Goal: Information Seeking & Learning: Understand process/instructions

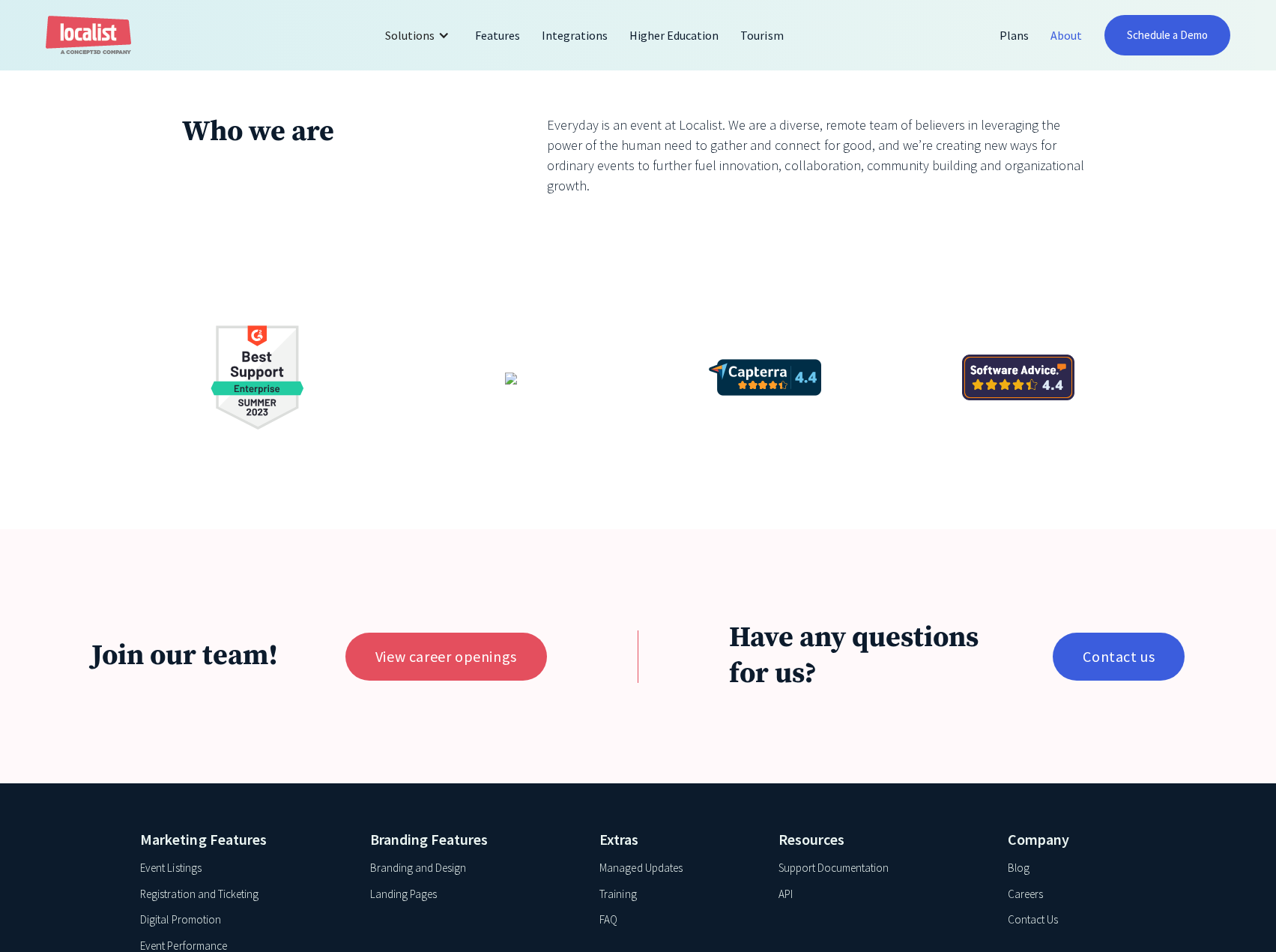
scroll to position [3122, 0]
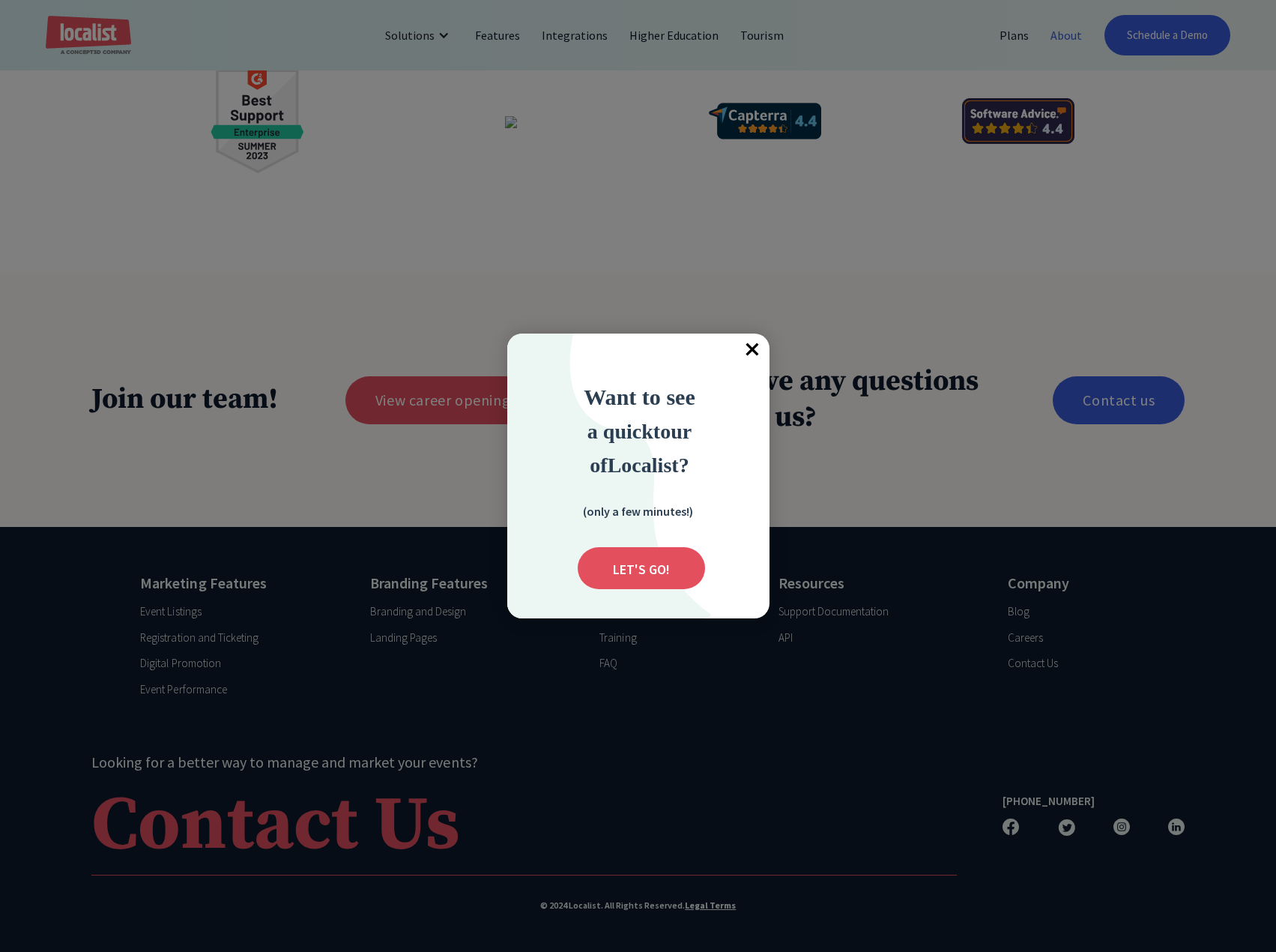
click at [763, 352] on span "×" at bounding box center [752, 350] width 33 height 33
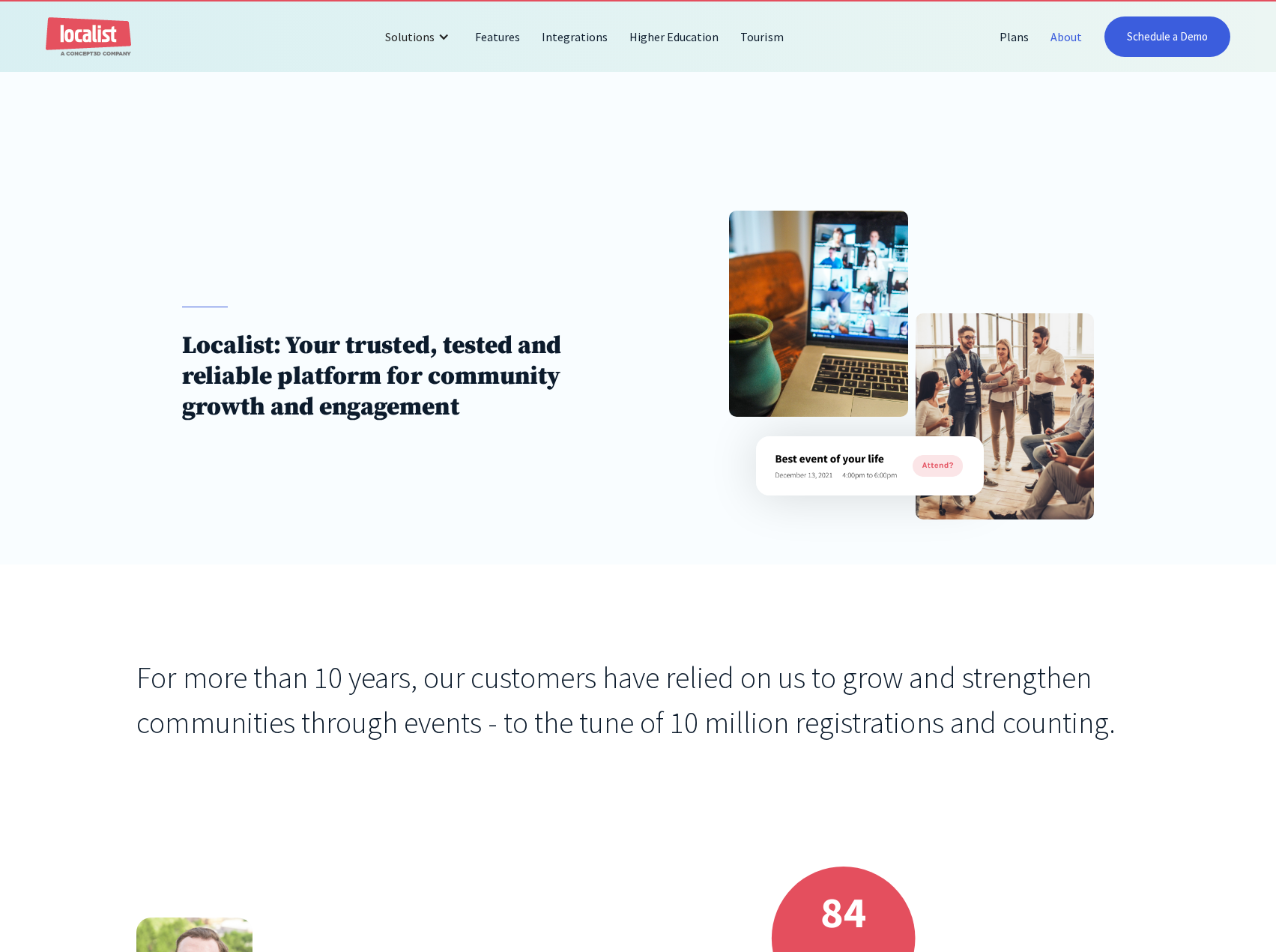
scroll to position [0, 0]
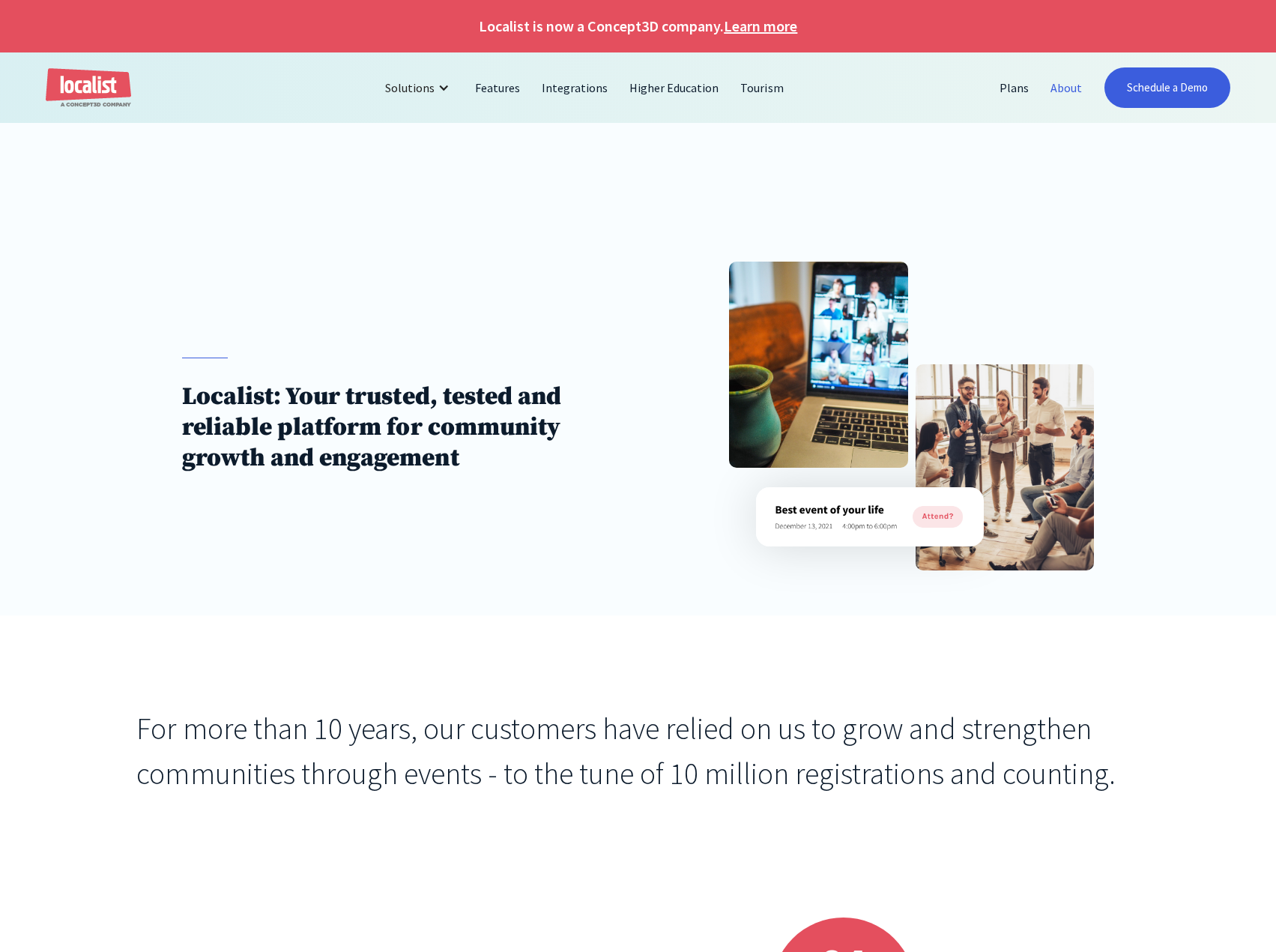
click at [1074, 88] on link "About" at bounding box center [1066, 87] width 54 height 36
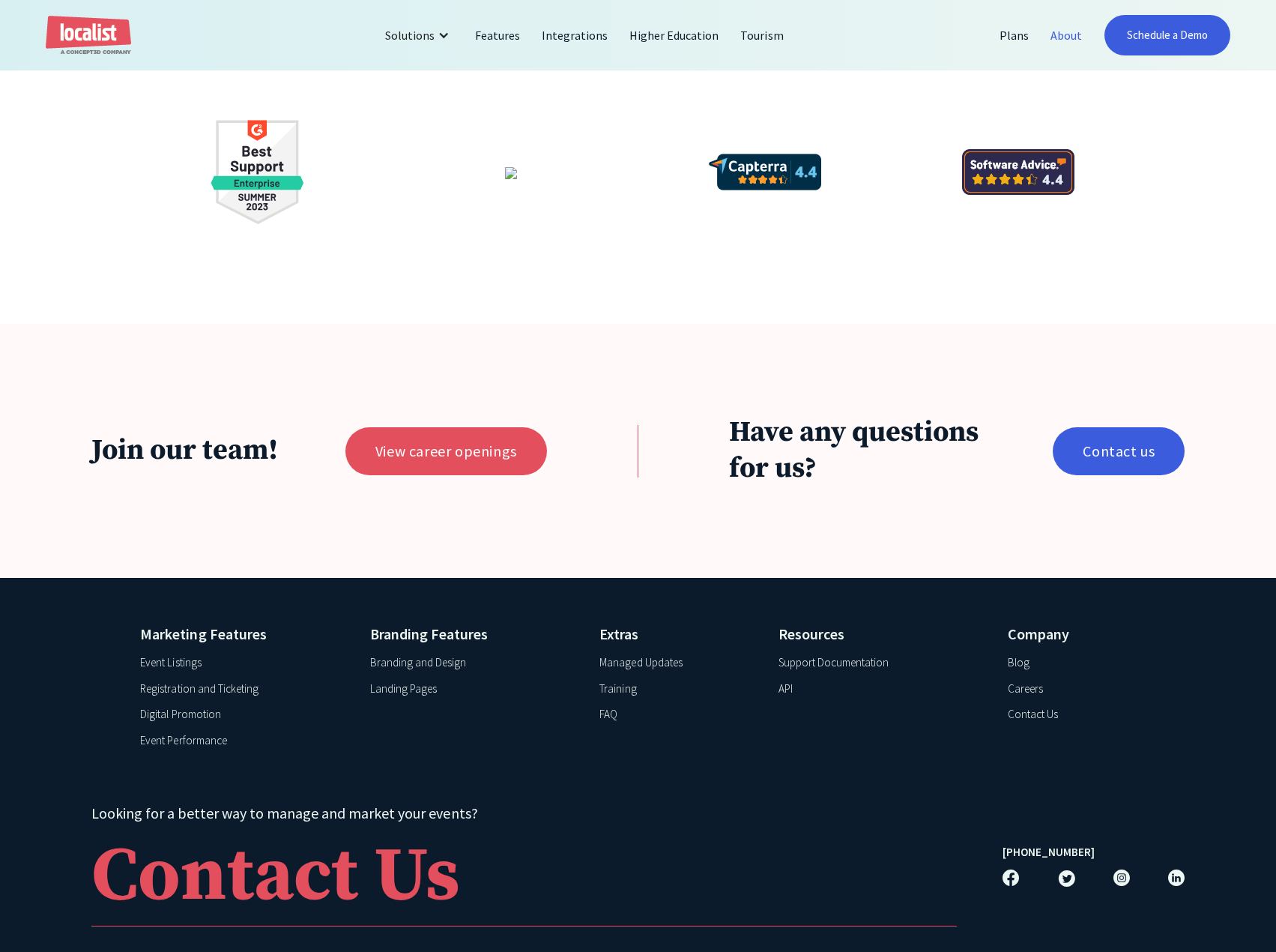
scroll to position [3122, 0]
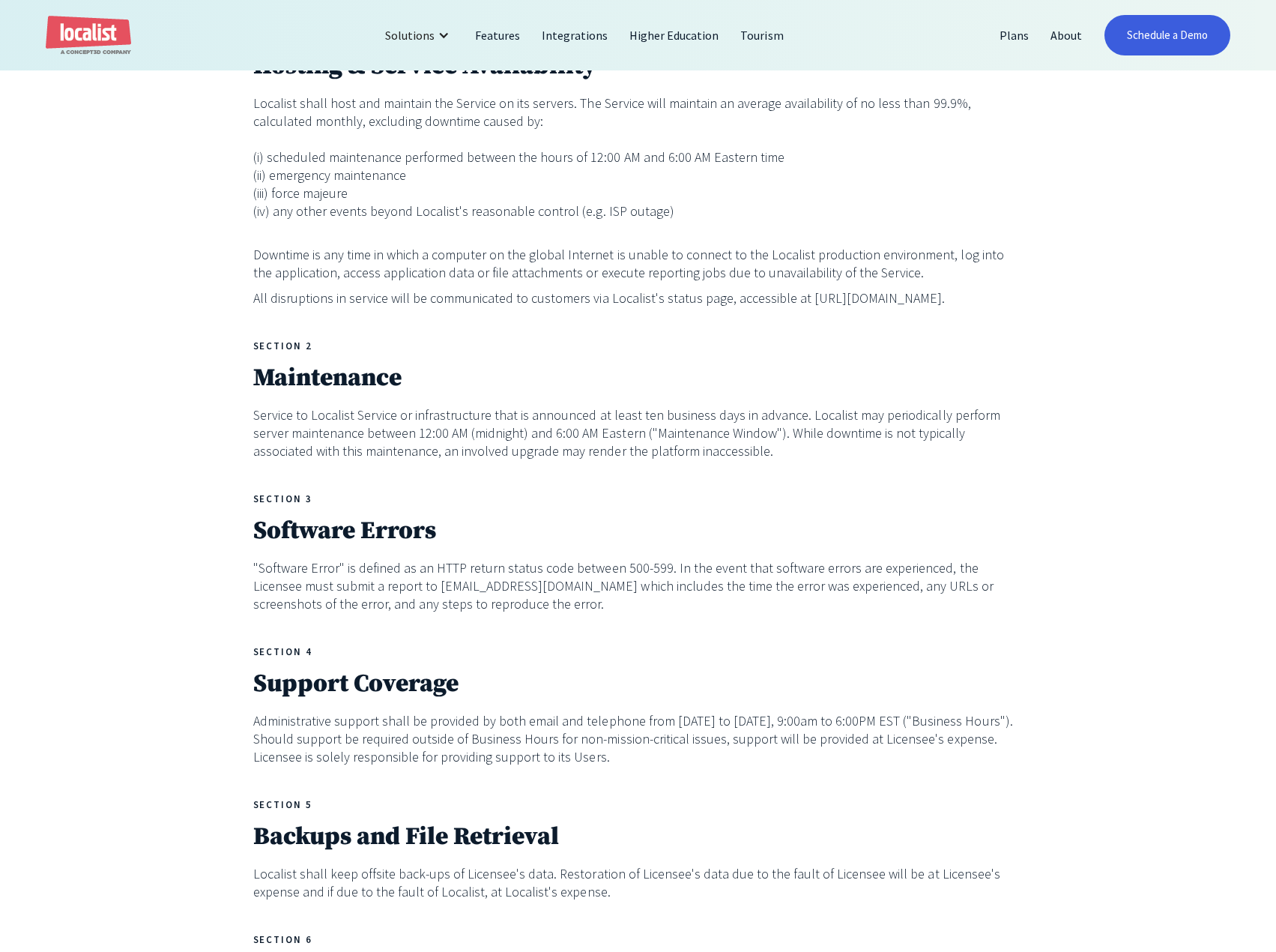
scroll to position [749, 0]
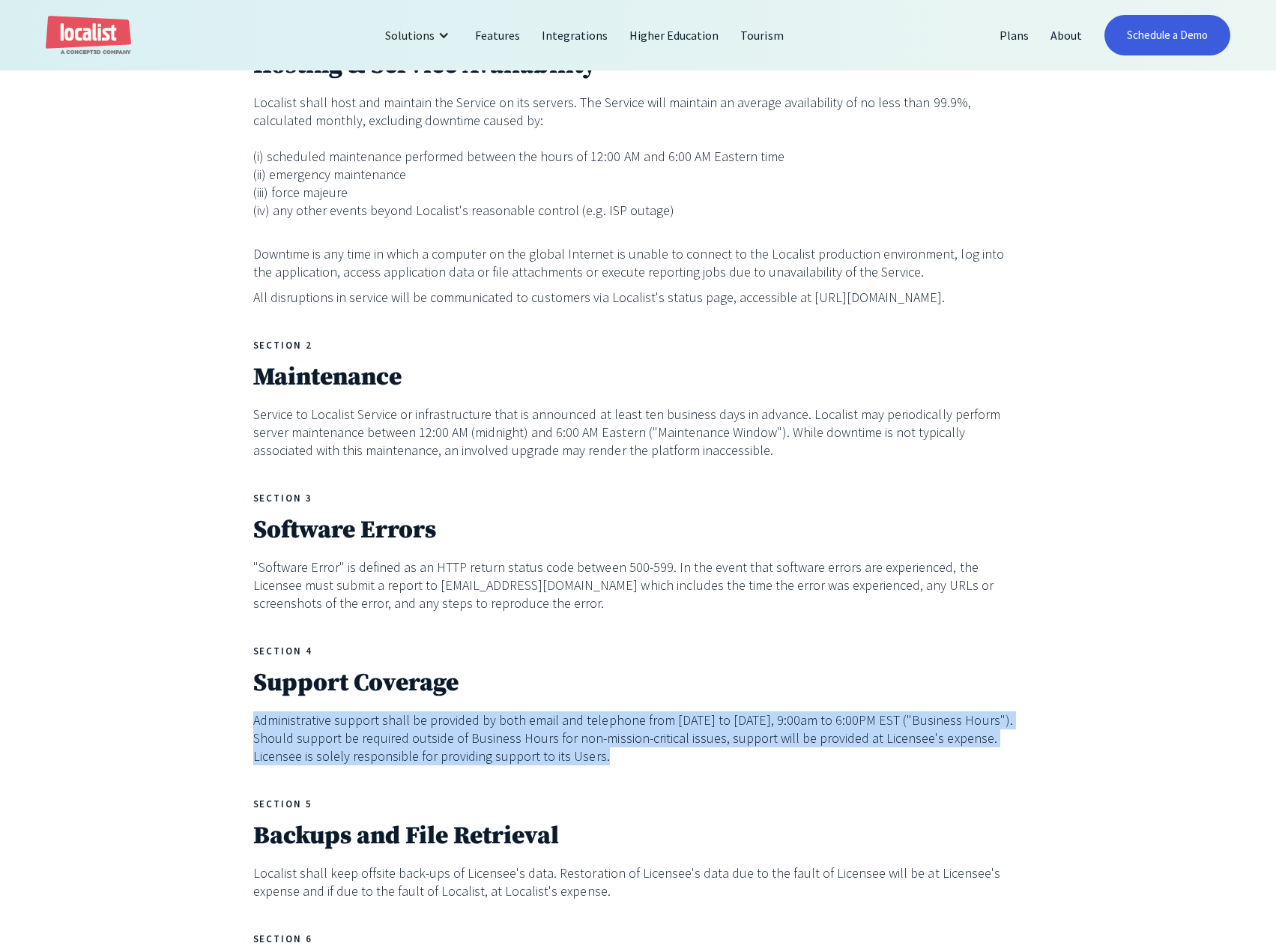
drag, startPoint x: 251, startPoint y: 723, endPoint x: 850, endPoint y: 766, distance: 600.5
click at [850, 766] on div "LOCALIST ENTERPRISE SERVICE LEVEL AGREEMENT (SLA) This Service Level Agreement …" at bounding box center [638, 896] width 1276 height 2205
click at [850, 765] on p "Administrative support shall be provided by both email and telephone from Monda…" at bounding box center [638, 737] width 770 height 54
drag, startPoint x: 248, startPoint y: 718, endPoint x: 607, endPoint y: 760, distance: 361.4
click at [607, 760] on div "LOCALIST ENTERPRISE SERVICE LEVEL AGREEMENT (SLA) This Service Level Agreement …" at bounding box center [638, 896] width 1276 height 2205
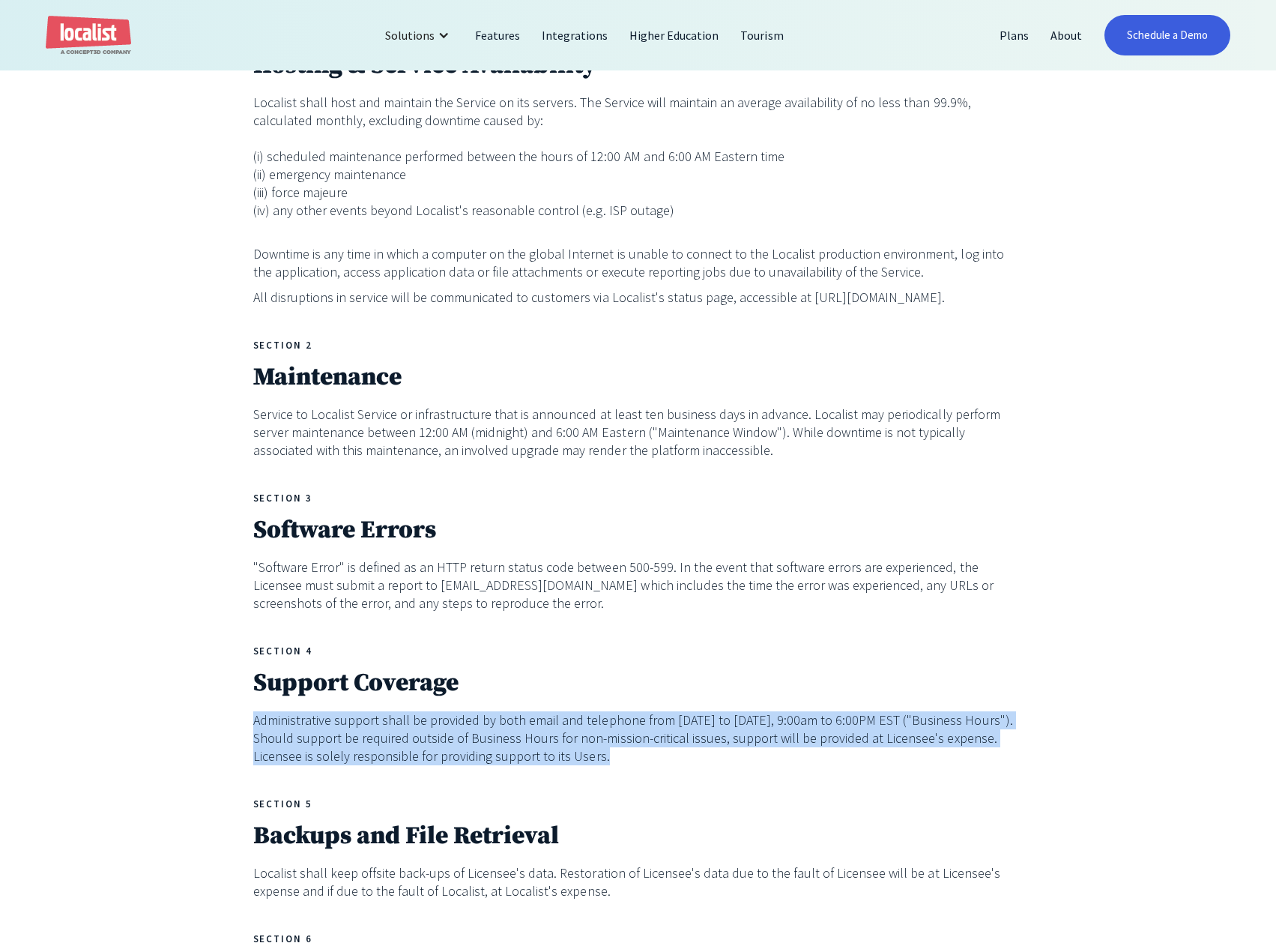
click at [604, 753] on p "Administrative support shall be provided by both email and telephone from Monda…" at bounding box center [638, 737] width 770 height 54
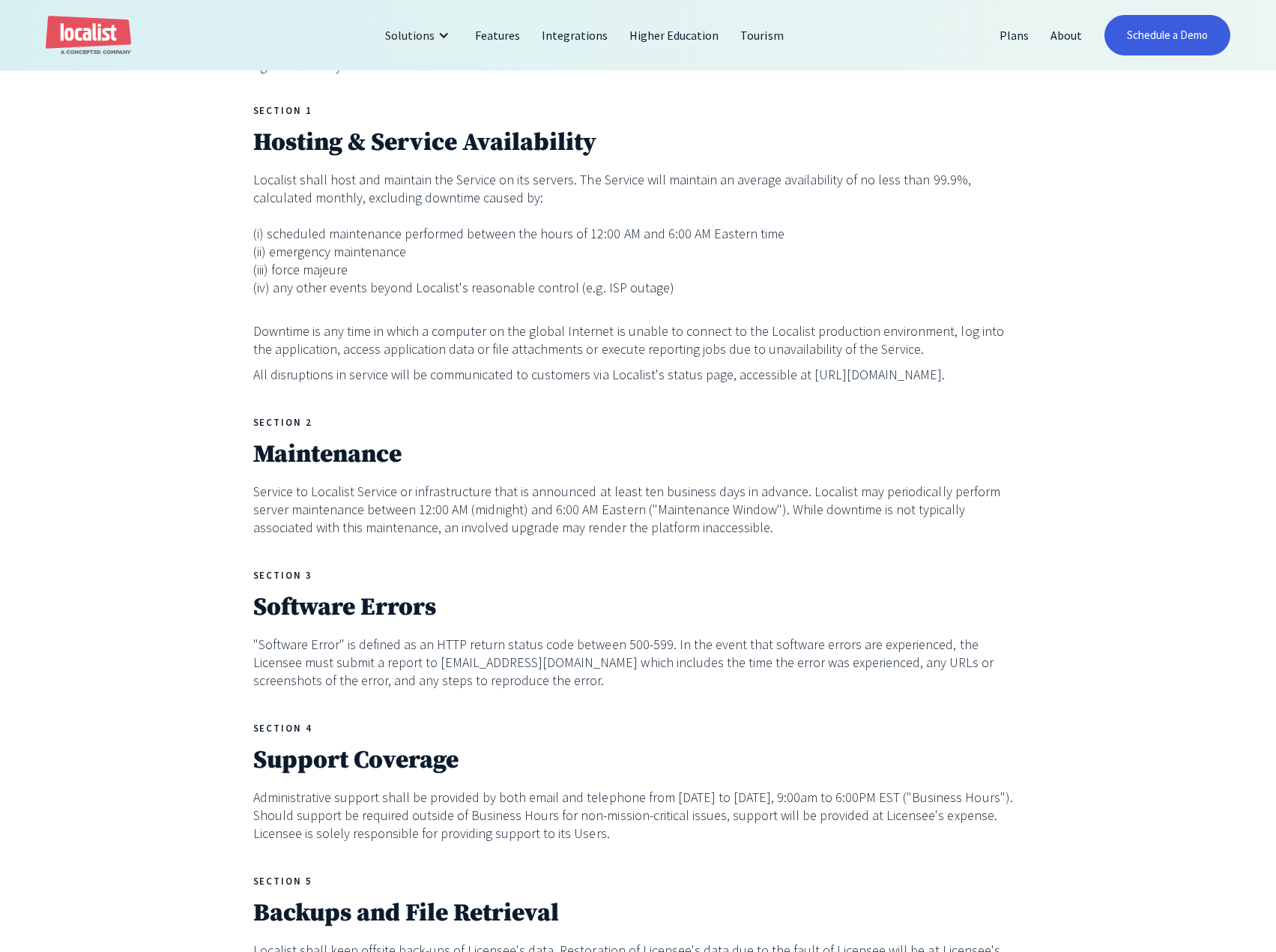
scroll to position [675, 0]
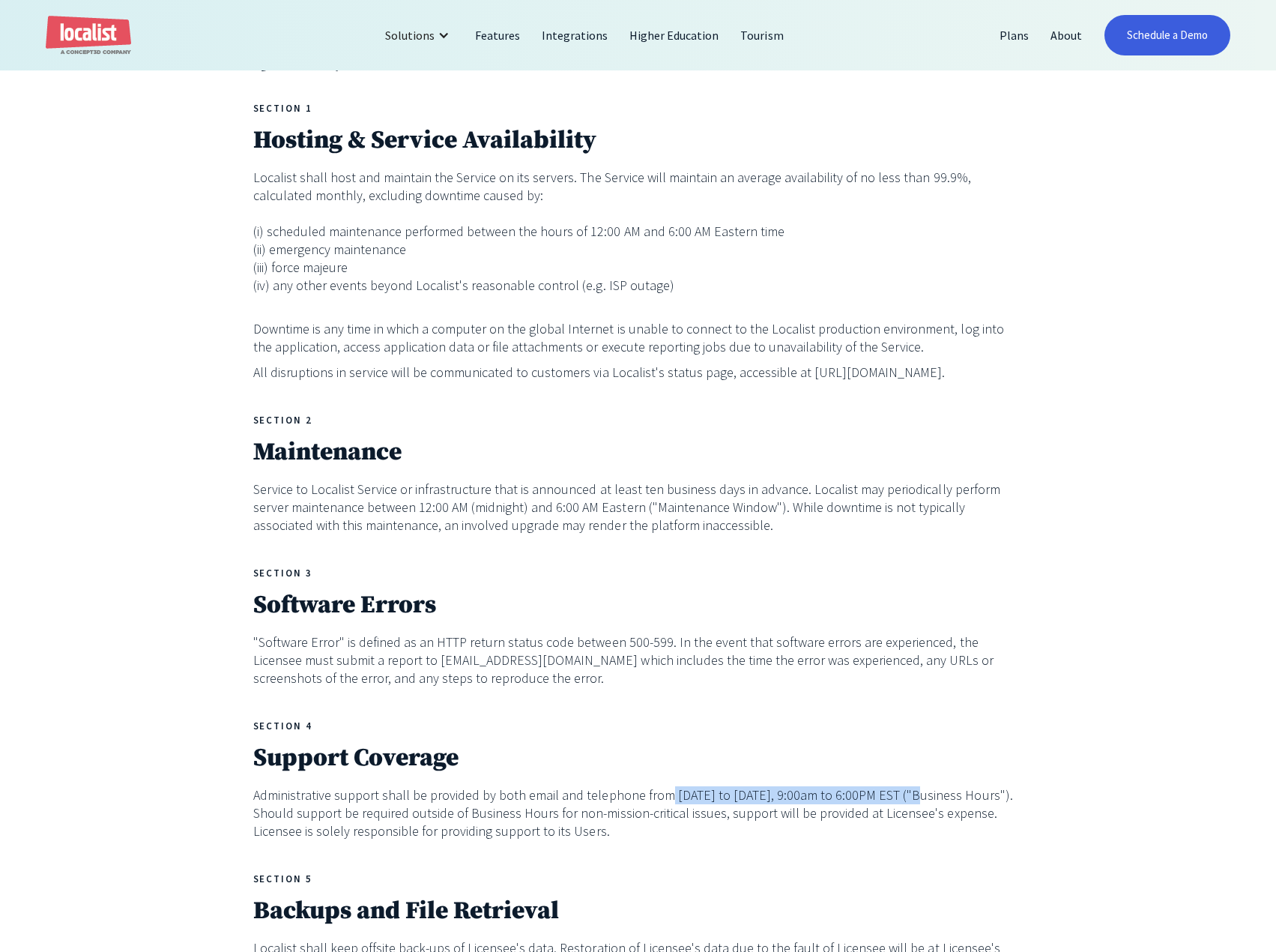
drag, startPoint x: 659, startPoint y: 801, endPoint x: 904, endPoint y: 800, distance: 245.0
click at [904, 800] on p "Administrative support shall be provided by both email and telephone from Monda…" at bounding box center [638, 813] width 770 height 54
click at [429, 802] on p "Administrative support shall be provided by both email and telephone from Monda…" at bounding box center [638, 813] width 770 height 54
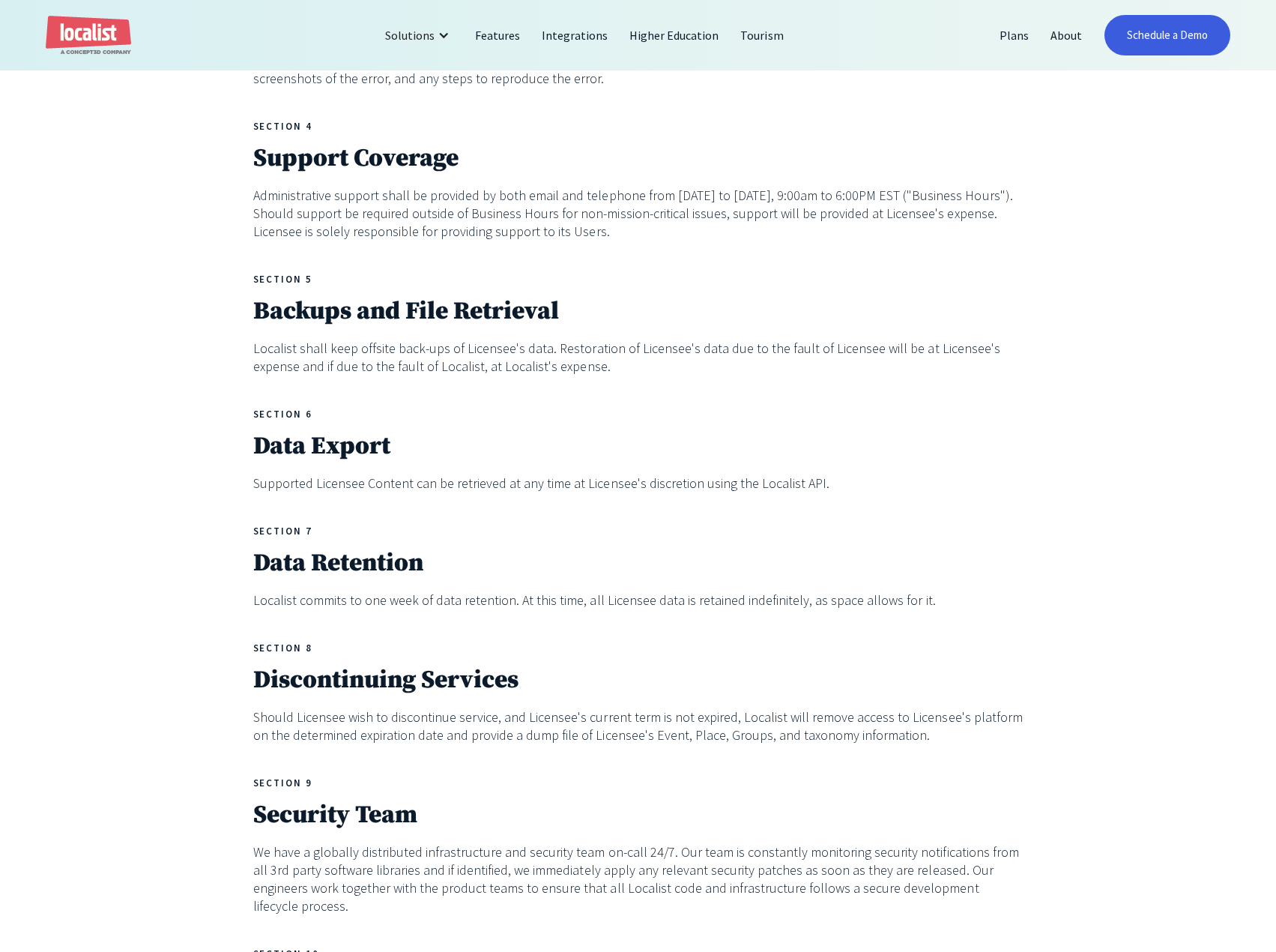
scroll to position [1499, 0]
